Goal: Navigation & Orientation: Find specific page/section

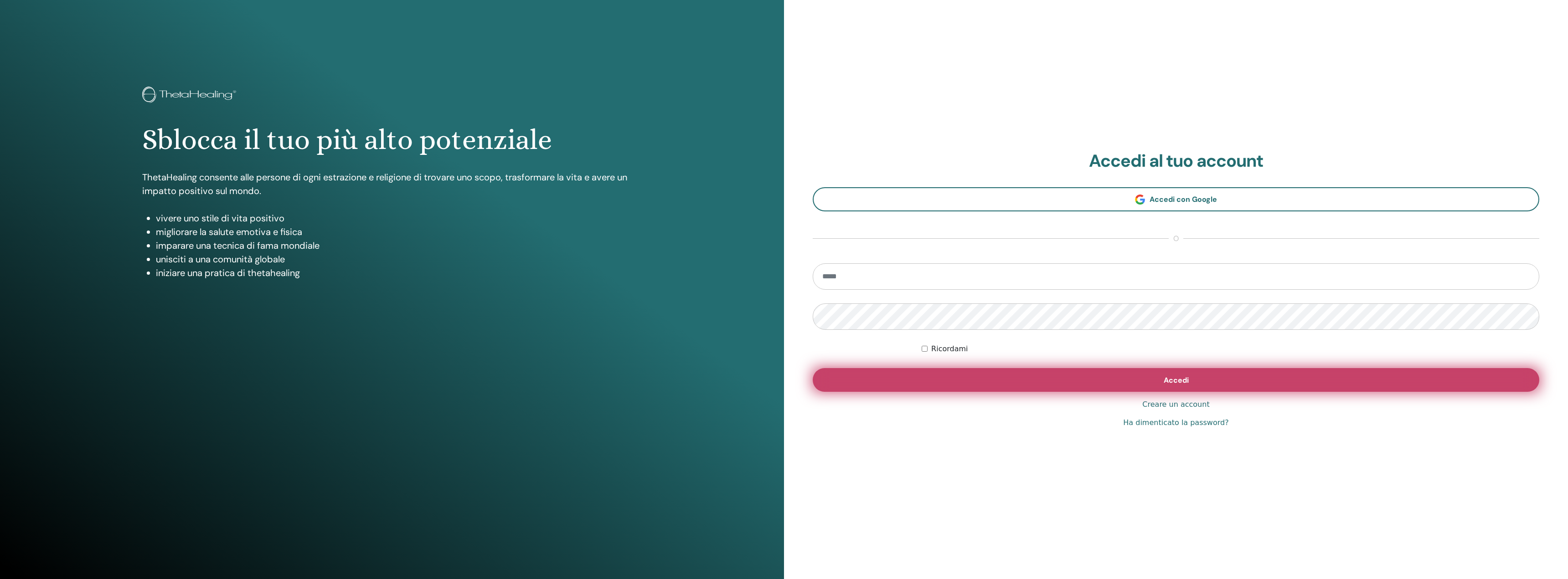
type input "**********"
click at [1159, 380] on button "Accedi" at bounding box center [1176, 380] width 727 height 24
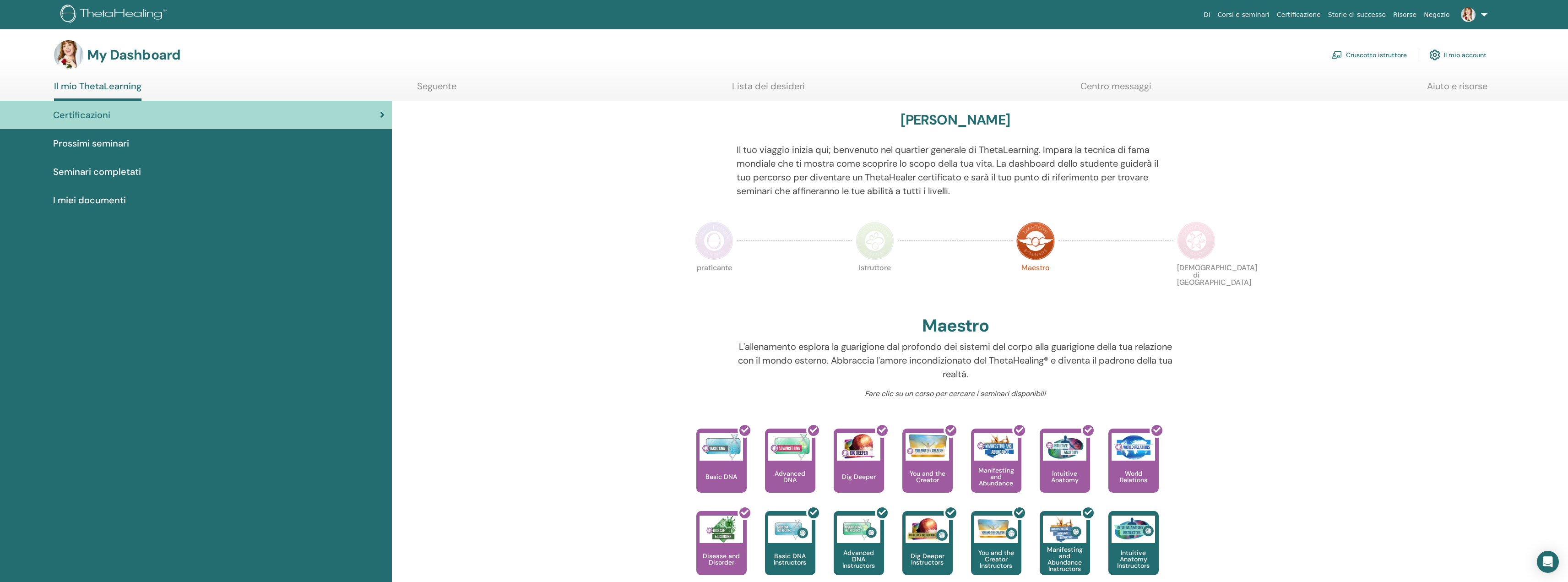
click at [1459, 56] on link "Il mio account" at bounding box center [1458, 54] width 57 height 20
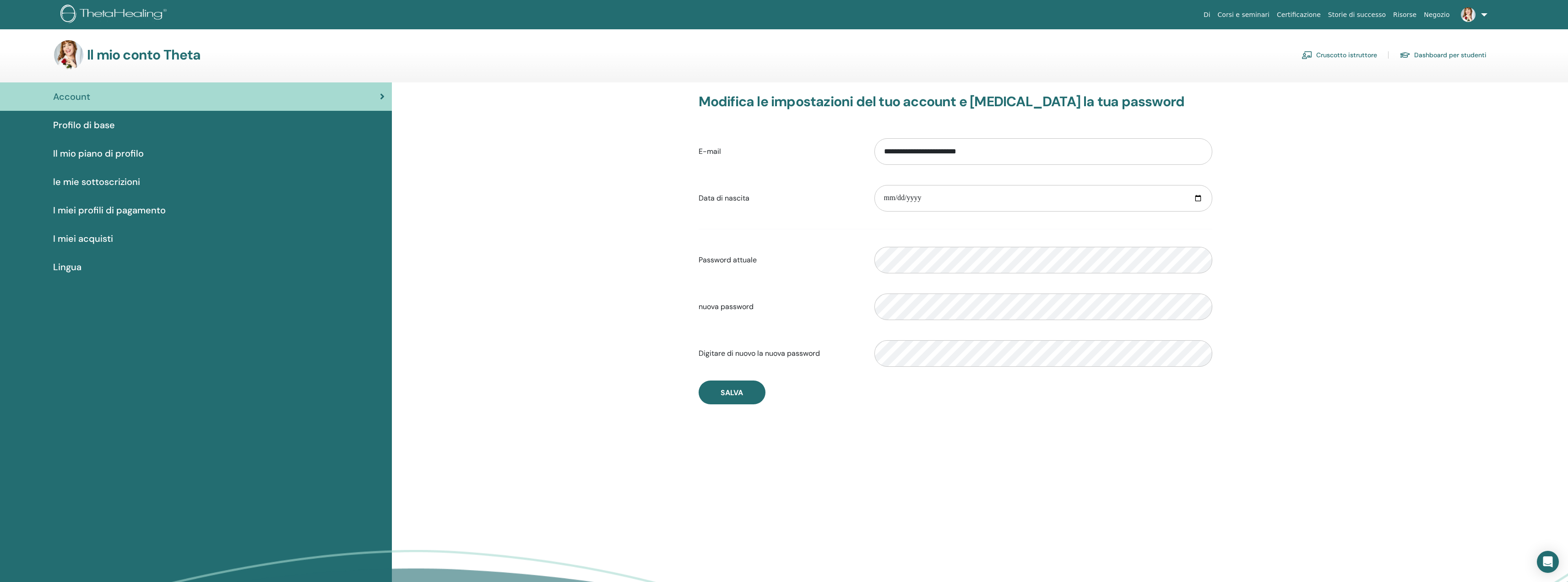
click at [1358, 54] on link "Cruscotto istruttore" at bounding box center [1339, 55] width 76 height 15
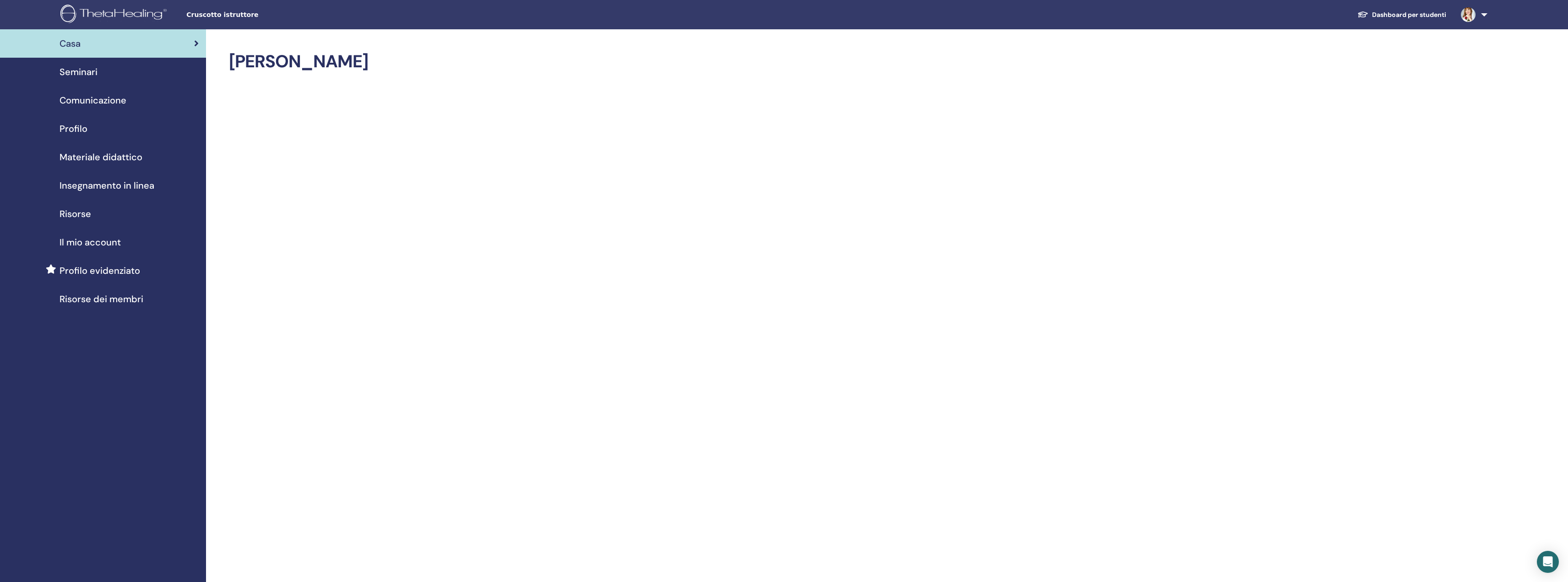
click at [83, 125] on span "Profilo" at bounding box center [73, 128] width 28 height 13
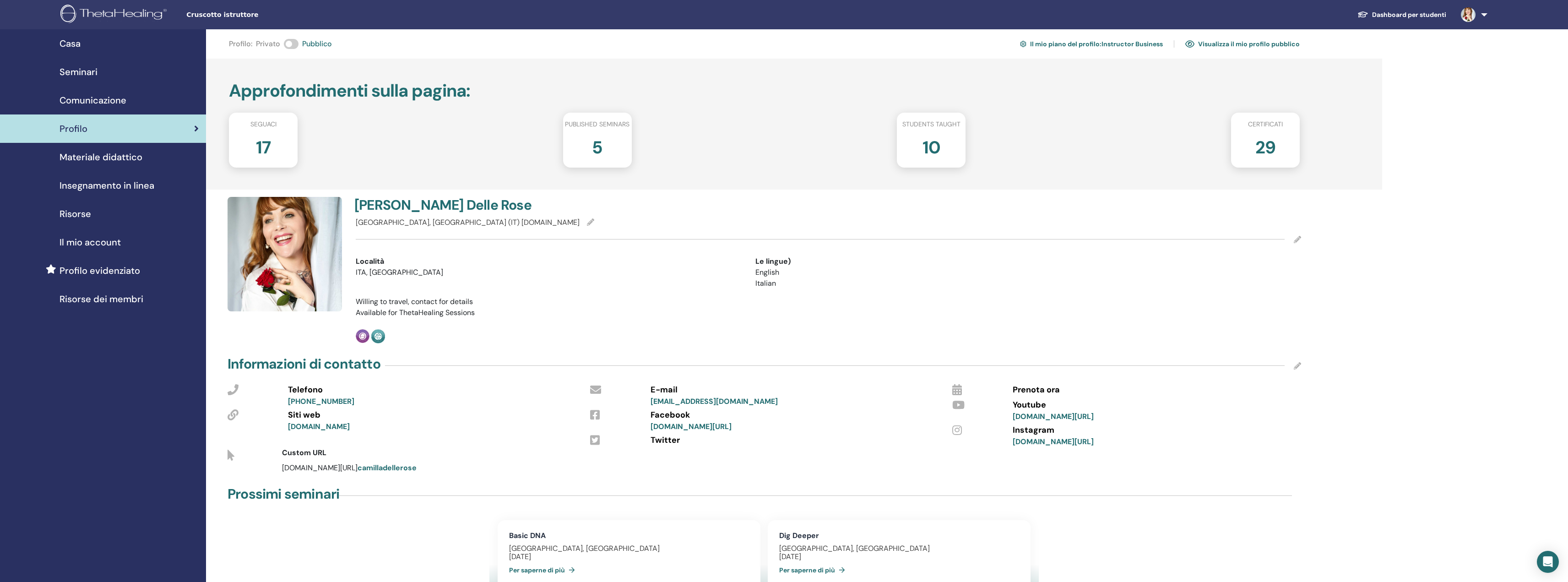
click at [97, 240] on span "Il mio account" at bounding box center [90, 242] width 61 height 13
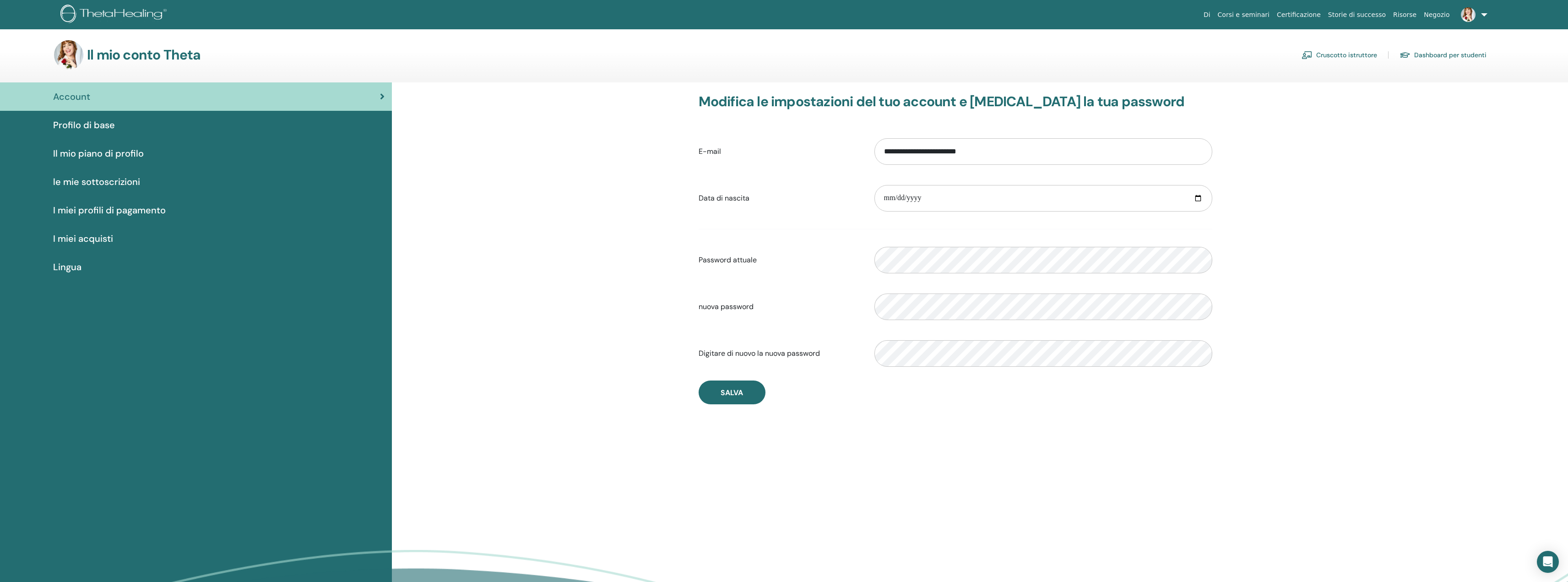
click at [92, 210] on span "I miei profili di pagamento" at bounding box center [109, 210] width 112 height 13
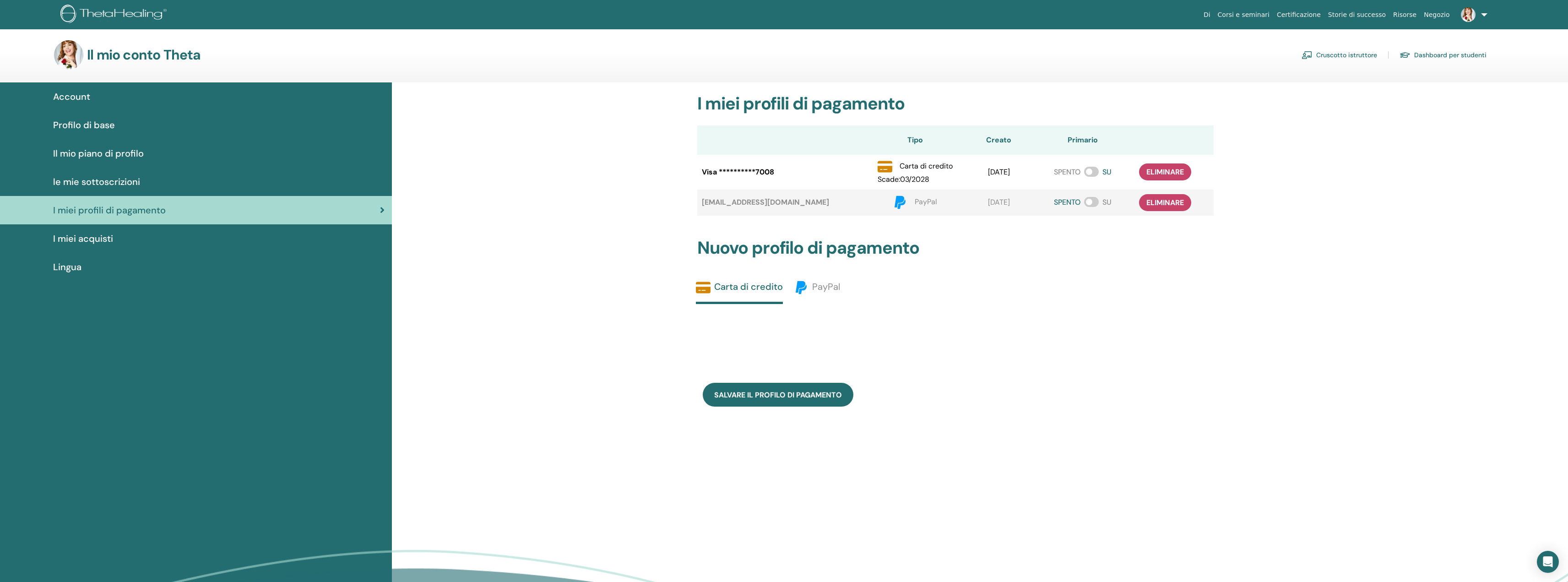
click at [105, 175] on span "le mie sottoscrizioni" at bounding box center [97, 182] width 87 height 13
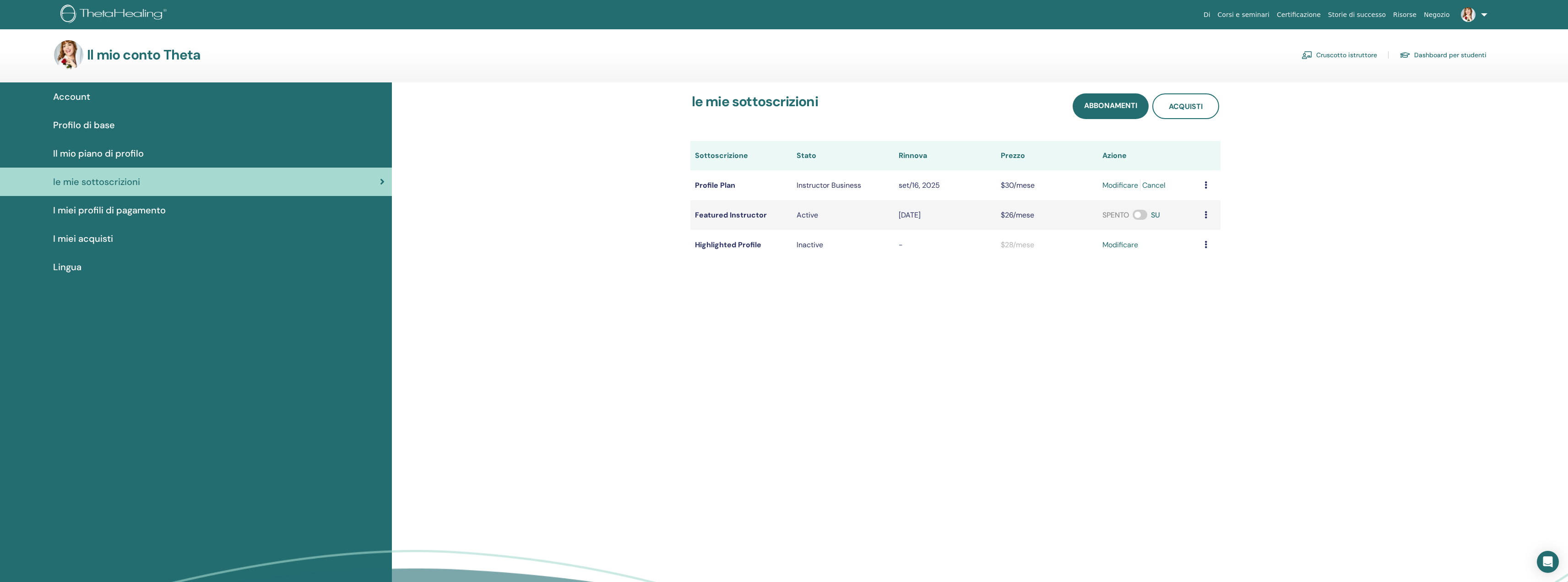
click at [108, 153] on span "Il mio piano di profilo" at bounding box center [98, 153] width 90 height 13
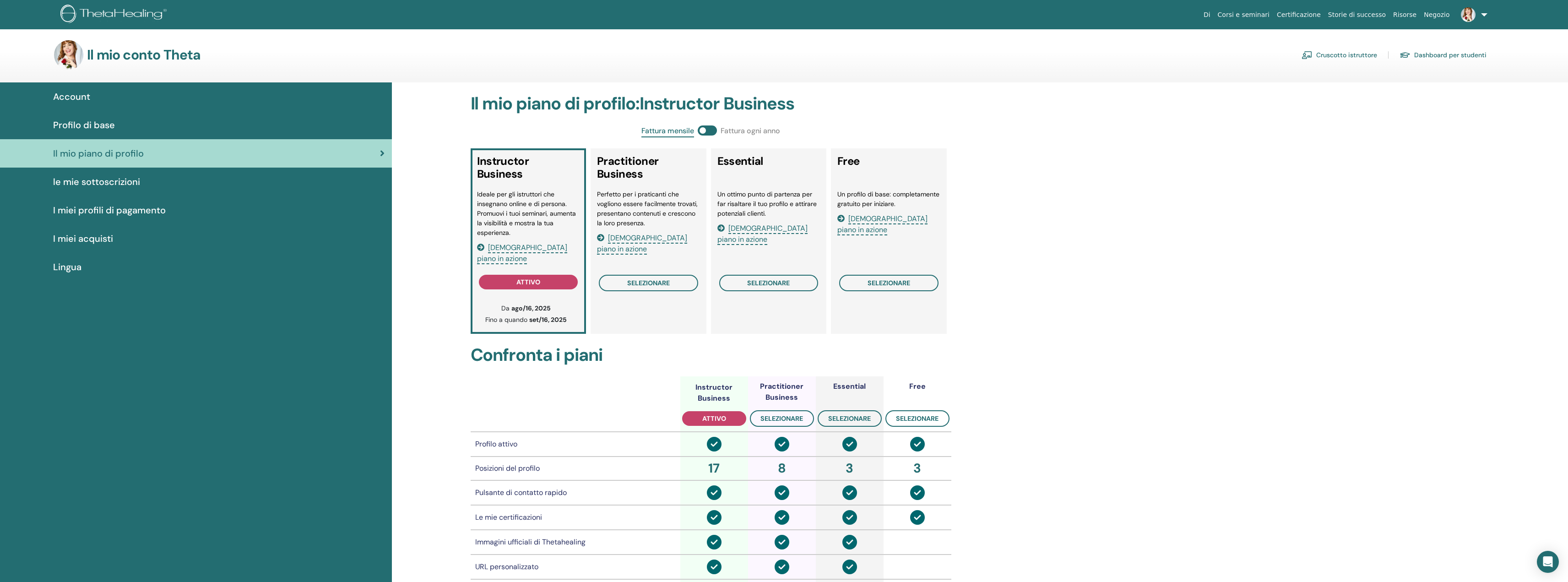
click at [111, 120] on span "Profilo di base" at bounding box center [84, 125] width 62 height 13
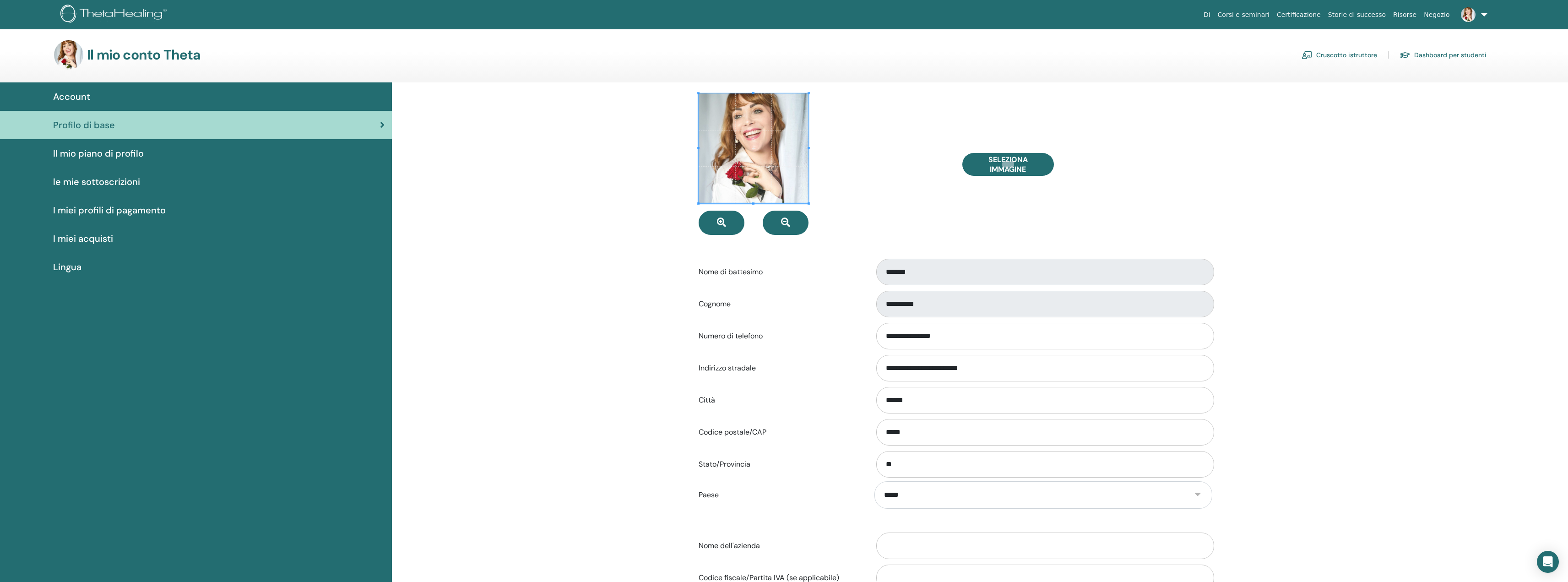
click at [69, 87] on link "Account" at bounding box center [196, 97] width 392 height 28
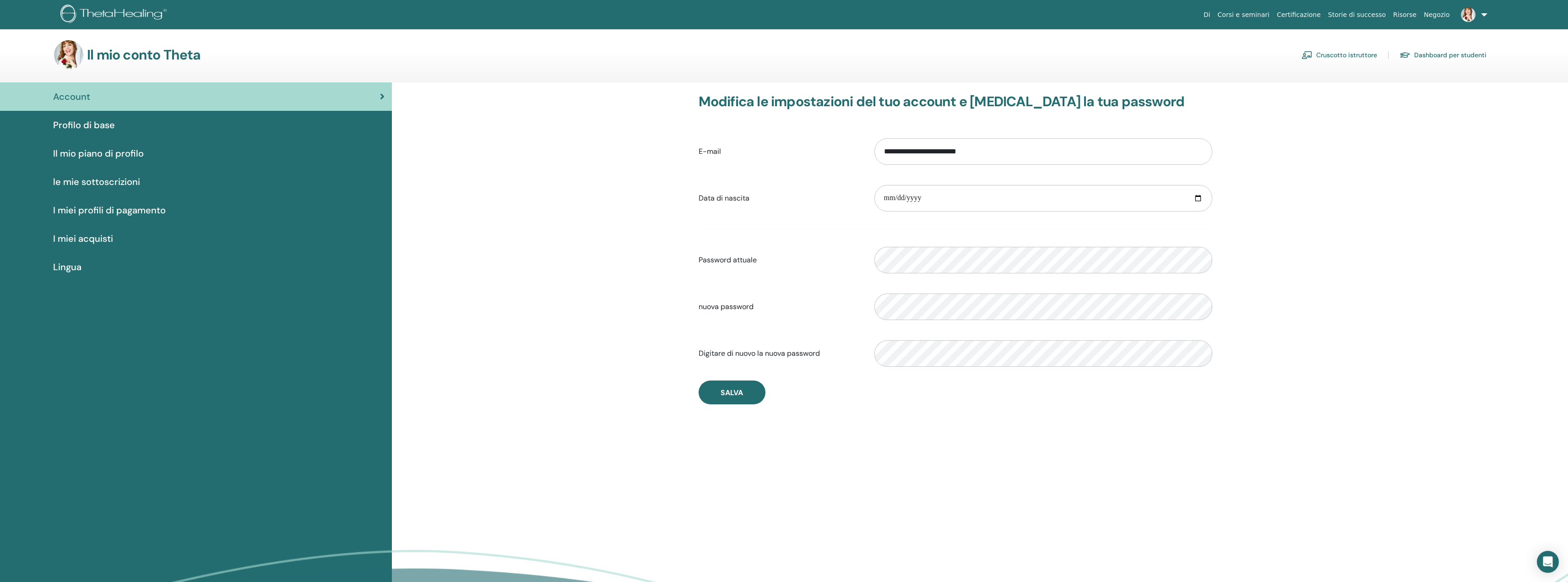
click at [1443, 56] on link "Dashboard per studenti" at bounding box center [1443, 55] width 87 height 15
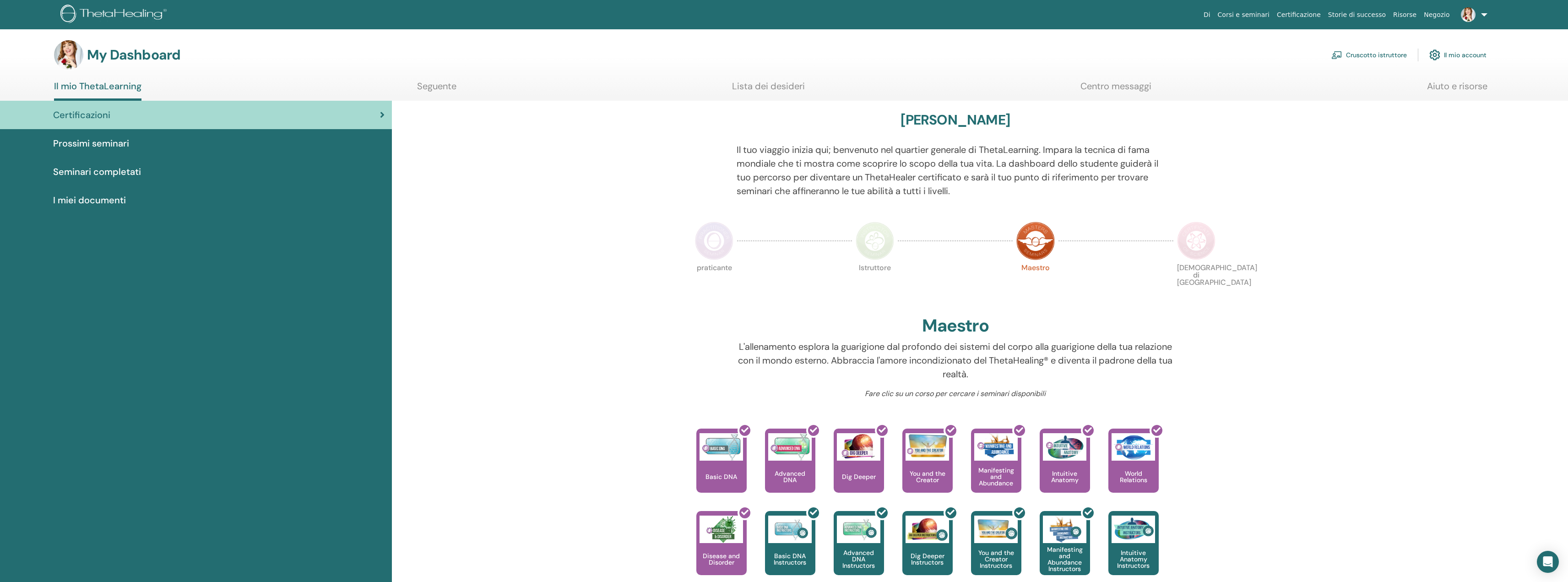
click at [110, 141] on span "Prossimi seminari" at bounding box center [91, 143] width 76 height 13
